Goal: Use online tool/utility: Use online tool/utility

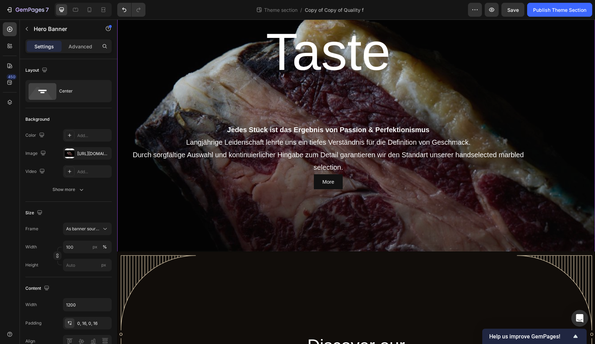
scroll to position [371, 0]
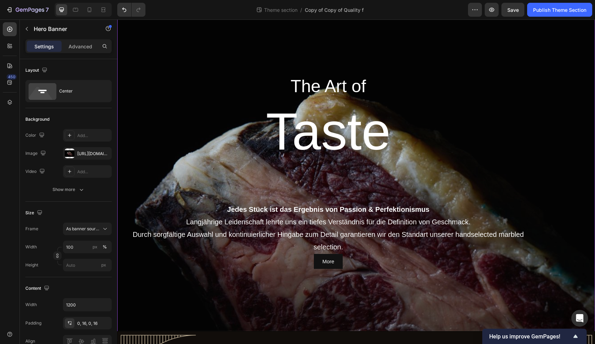
click at [172, 66] on div "Overlay" at bounding box center [356, 172] width 478 height 318
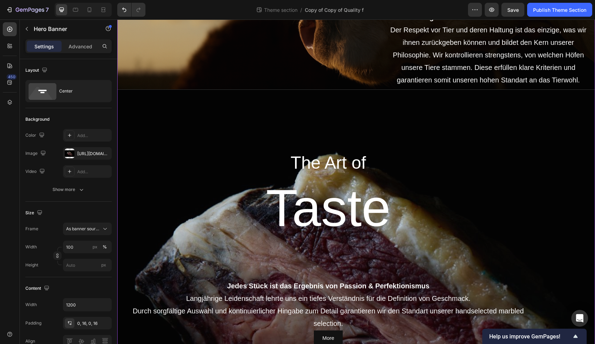
scroll to position [289, 0]
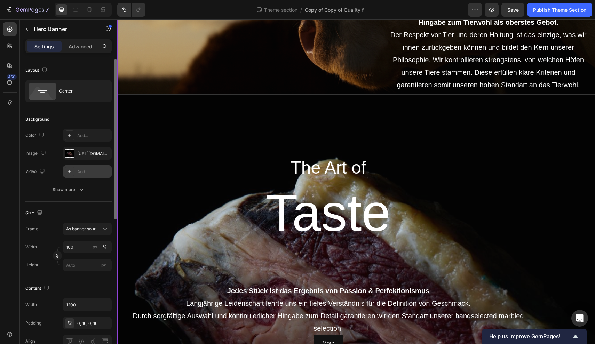
click at [71, 170] on icon at bounding box center [70, 172] width 6 height 6
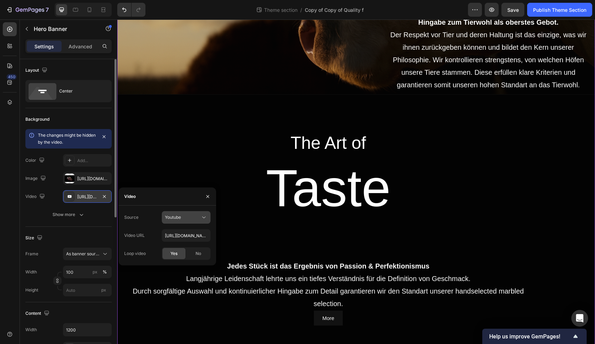
click at [175, 215] on span "Youtube" at bounding box center [173, 217] width 16 height 5
click at [178, 236] on span "Video hosting" at bounding box center [178, 234] width 26 height 6
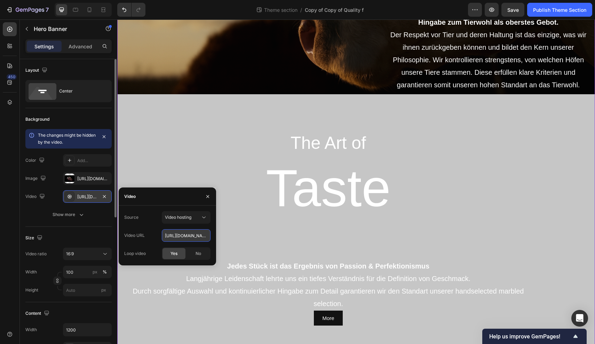
paste input "f98925aa723947169cf90f5d316820fb.mov"
type input "[URL][DOMAIN_NAME]"
click at [189, 122] on div "Overlay" at bounding box center [356, 228] width 478 height 269
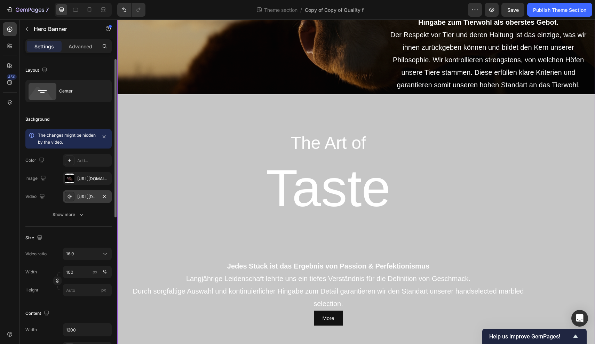
click at [318, 122] on div "Overlay" at bounding box center [356, 228] width 478 height 269
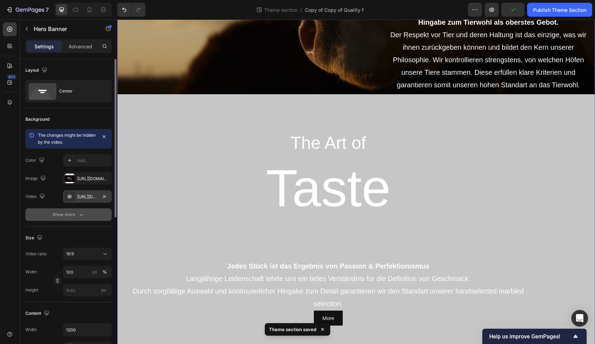
click at [73, 216] on div "Show more" at bounding box center [69, 214] width 32 height 7
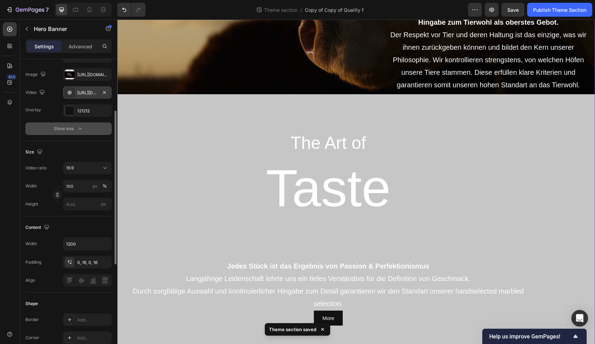
scroll to position [105, 0]
click at [85, 169] on div "16:9" at bounding box center [83, 167] width 35 height 6
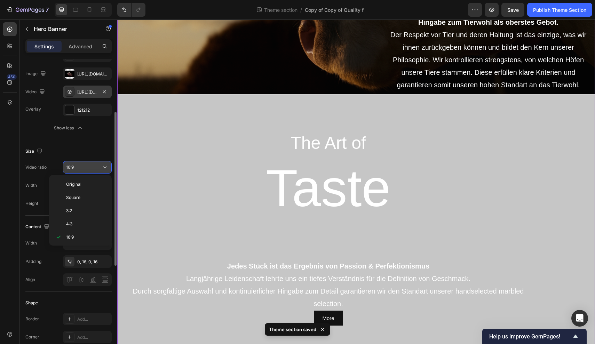
scroll to position [13, 0]
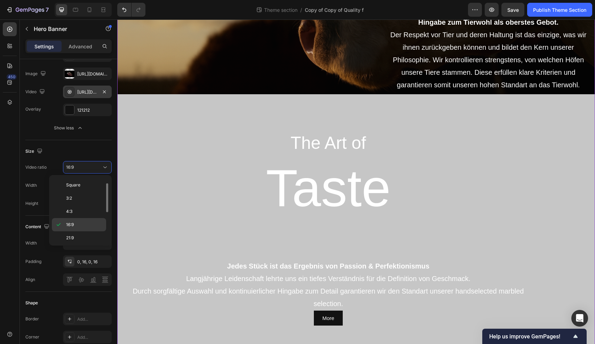
click at [73, 224] on span "16:9" at bounding box center [70, 225] width 8 height 6
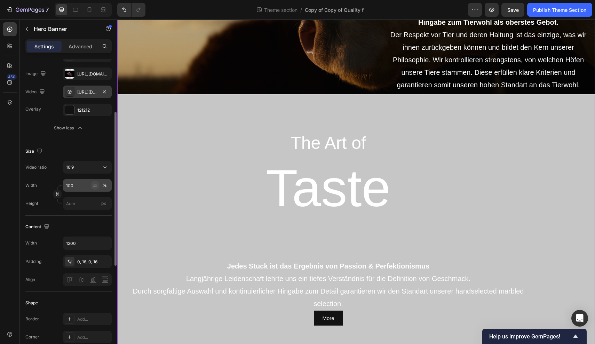
click at [95, 186] on div "px" at bounding box center [95, 185] width 5 height 6
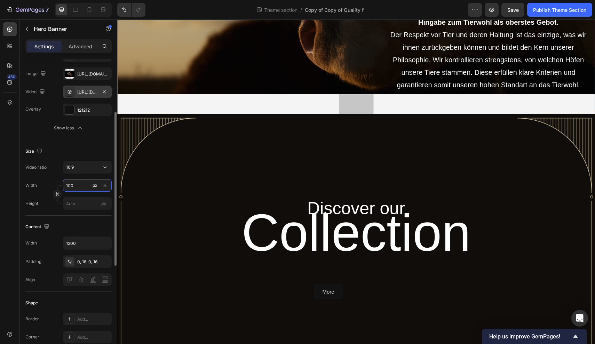
click at [81, 183] on input "100" at bounding box center [87, 185] width 49 height 13
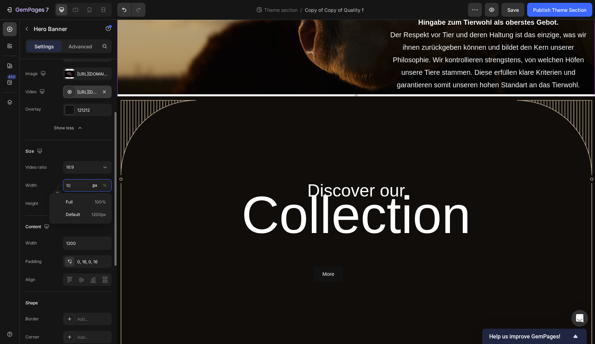
type input "1"
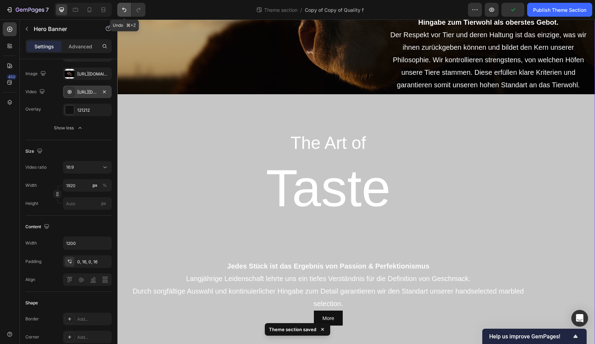
click at [125, 6] on button "Undo/Redo" at bounding box center [124, 10] width 14 height 14
type input "100"
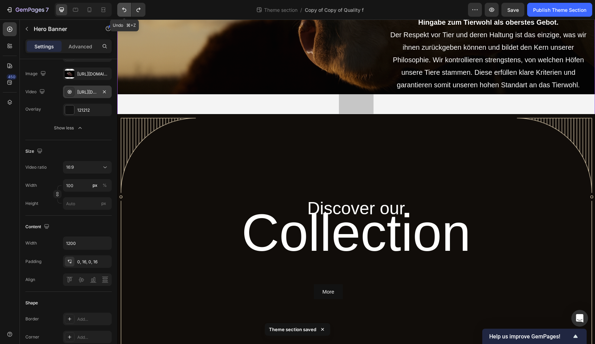
click at [125, 6] on button "Undo/Redo" at bounding box center [124, 10] width 14 height 14
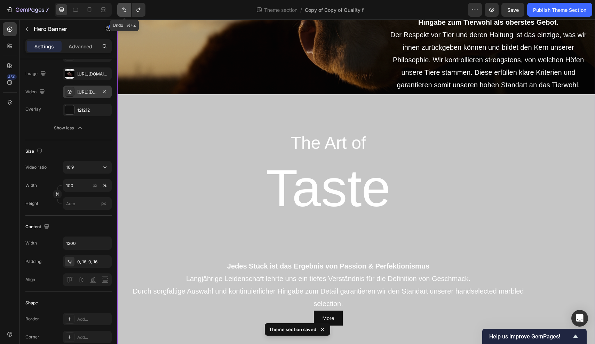
click at [125, 6] on button "Undo/Redo" at bounding box center [124, 10] width 14 height 14
click at [125, 13] on button "Undo/Redo" at bounding box center [124, 10] width 14 height 14
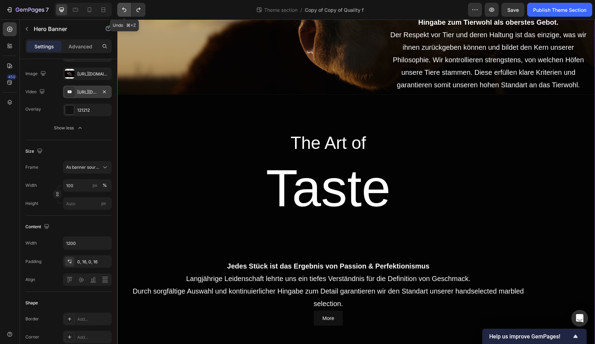
click at [125, 13] on button "Undo/Redo" at bounding box center [124, 10] width 14 height 14
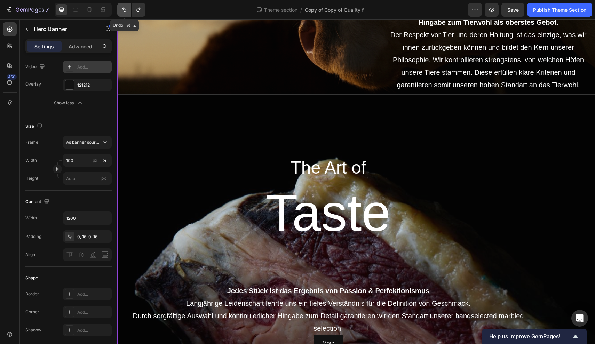
click at [125, 13] on button "Undo/Redo" at bounding box center [124, 10] width 14 height 14
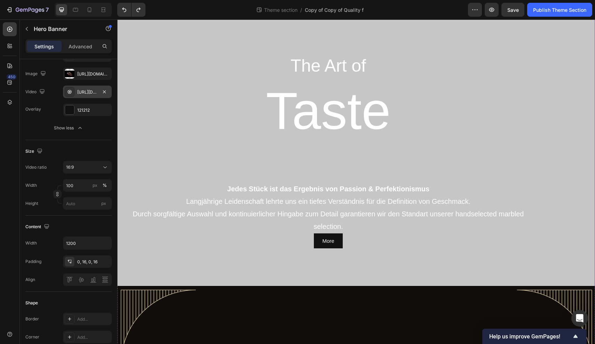
scroll to position [373, 0]
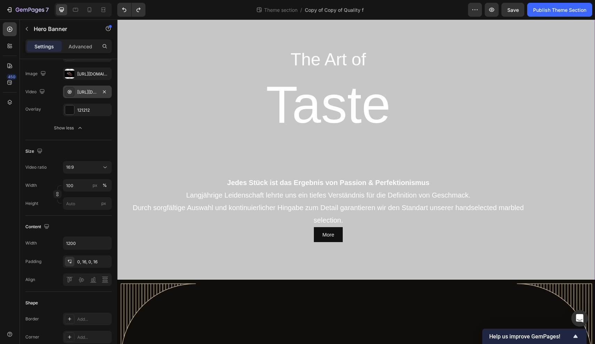
click at [325, 44] on div "Overlay" at bounding box center [356, 145] width 478 height 269
click at [131, 11] on button "Undo/Redo" at bounding box center [124, 10] width 14 height 14
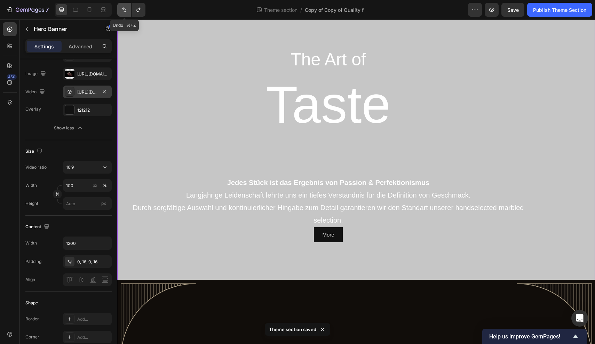
click at [131, 11] on button "Undo/Redo" at bounding box center [124, 10] width 14 height 14
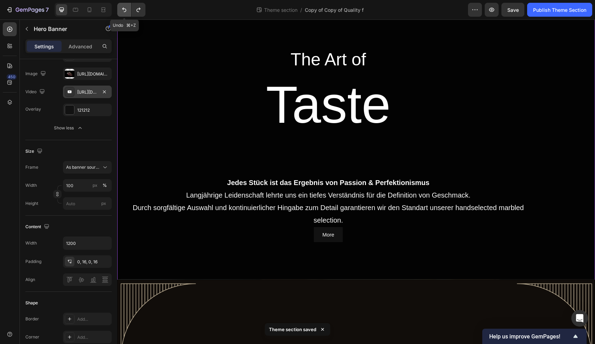
click at [131, 11] on button "Undo/Redo" at bounding box center [124, 10] width 14 height 14
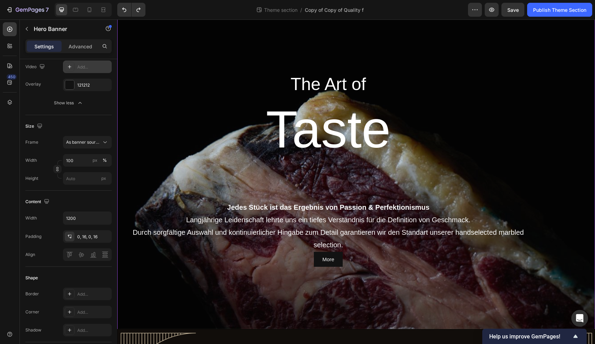
click at [218, 96] on h1 "Taste" at bounding box center [328, 138] width 406 height 85
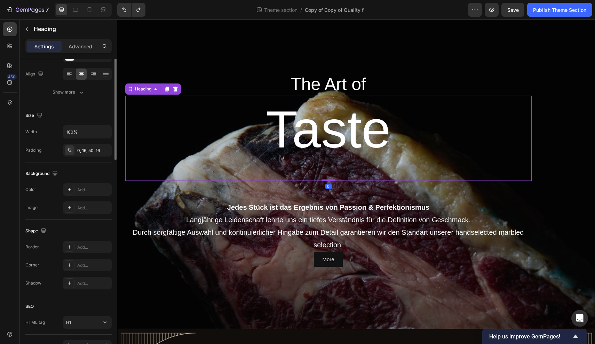
scroll to position [0, 0]
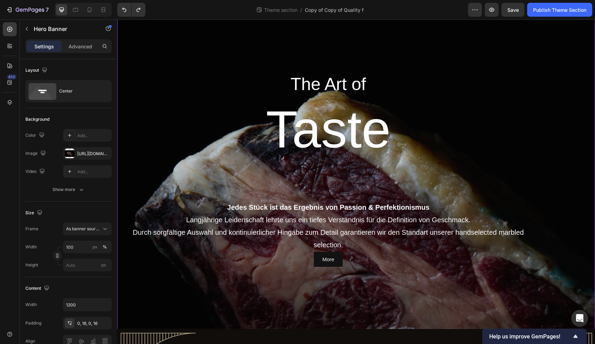
click at [224, 67] on div "Overlay" at bounding box center [356, 170] width 478 height 318
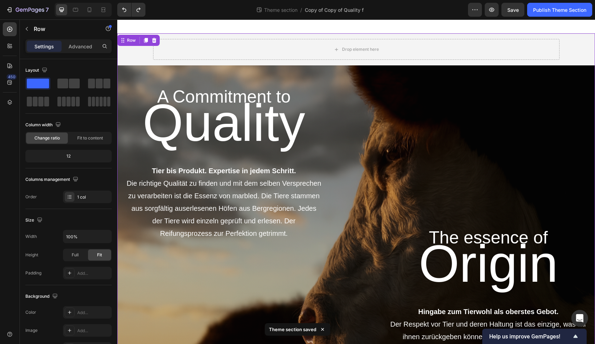
click at [318, 48] on div "Drop element here" at bounding box center [356, 49] width 406 height 21
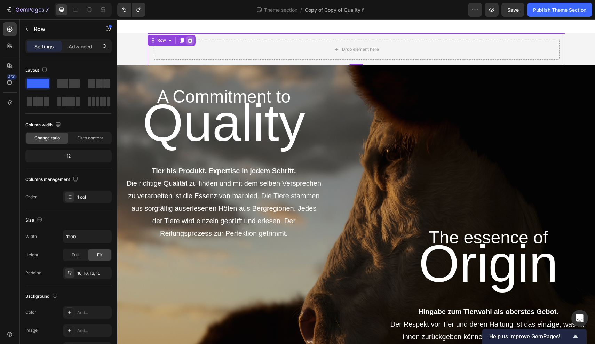
click at [191, 40] on icon at bounding box center [189, 40] width 5 height 5
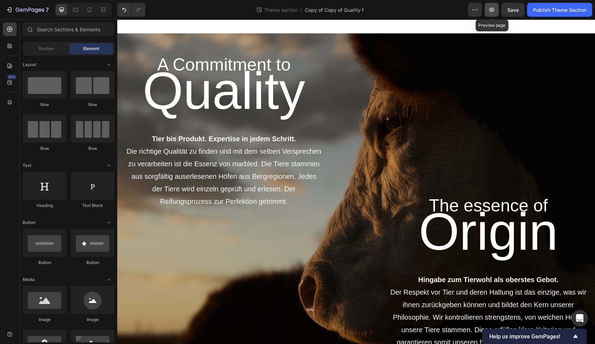
click at [494, 11] on icon "button" at bounding box center [491, 9] width 7 height 7
click at [11, 9] on icon "button" at bounding box center [10, 9] width 3 height 5
